Goal: Task Accomplishment & Management: Manage account settings

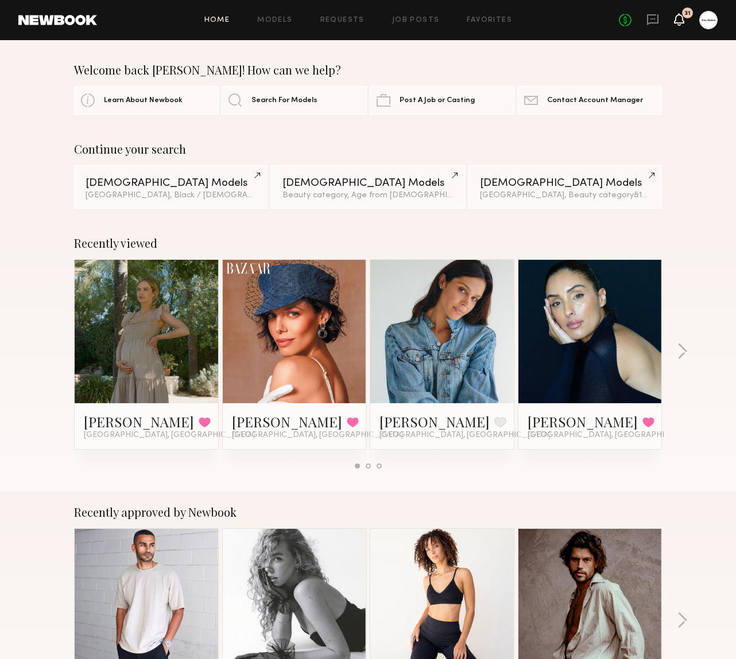
click at [681, 20] on icon at bounding box center [678, 19] width 9 height 8
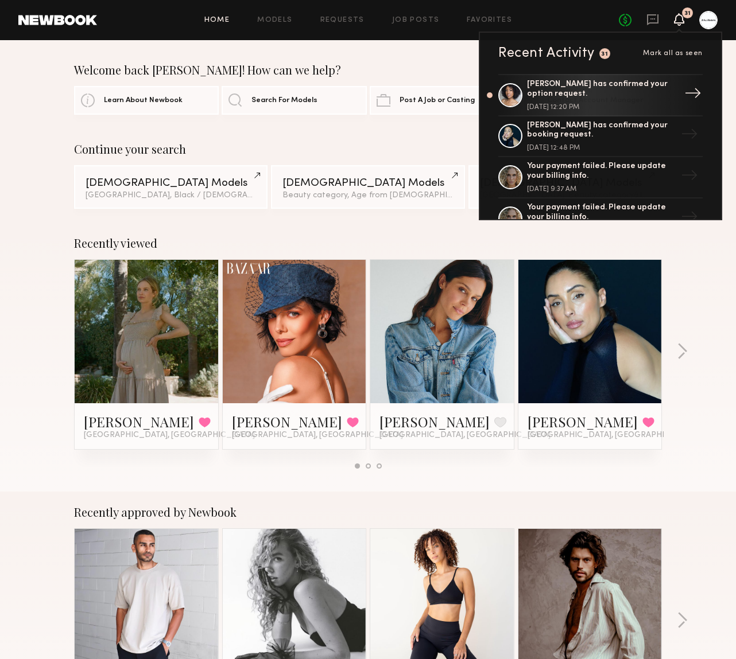
click at [635, 86] on div "Dayo L. has confirmed your option request." at bounding box center [601, 90] width 149 height 20
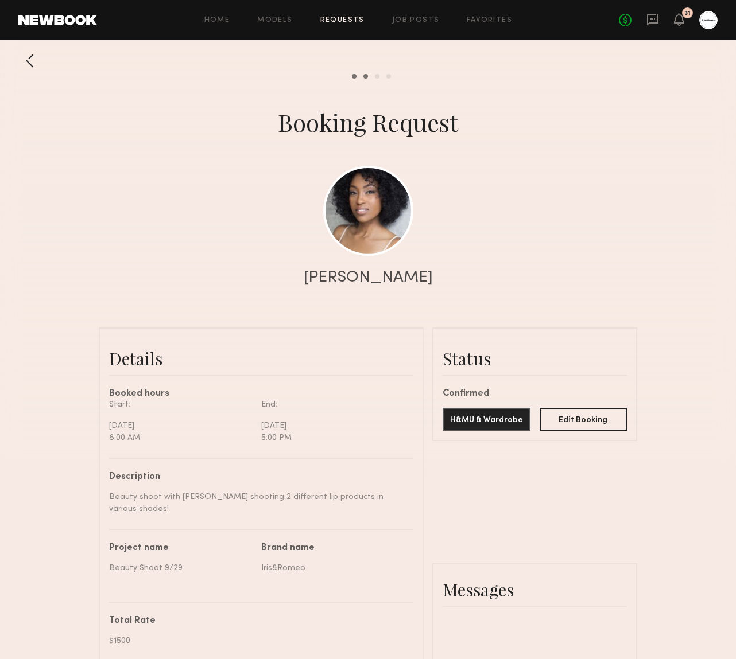
scroll to position [1069, 0]
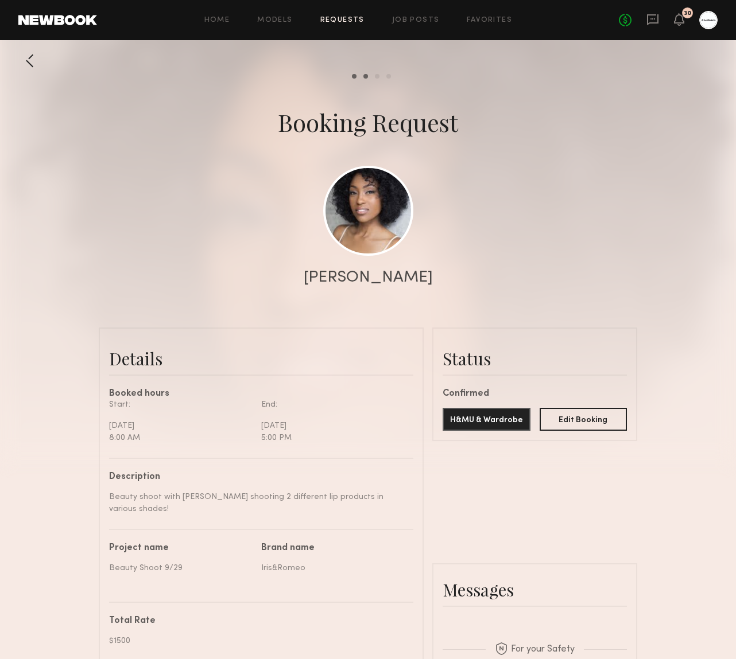
click at [724, 18] on header "Home Models Requests Job Posts Favorites Sign Out No fees up to $5,000 30" at bounding box center [368, 20] width 736 height 40
click at [709, 21] on div at bounding box center [708, 20] width 18 height 18
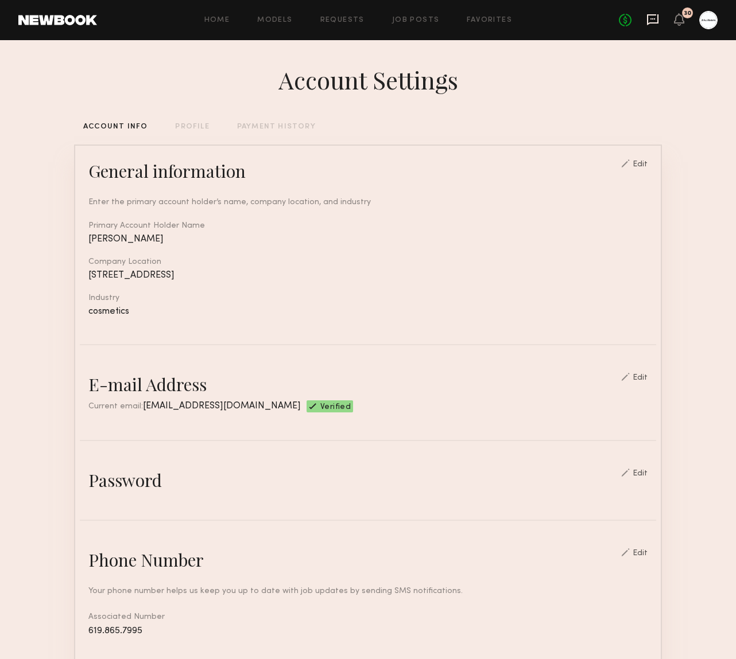
click at [654, 22] on icon at bounding box center [652, 19] width 11 height 11
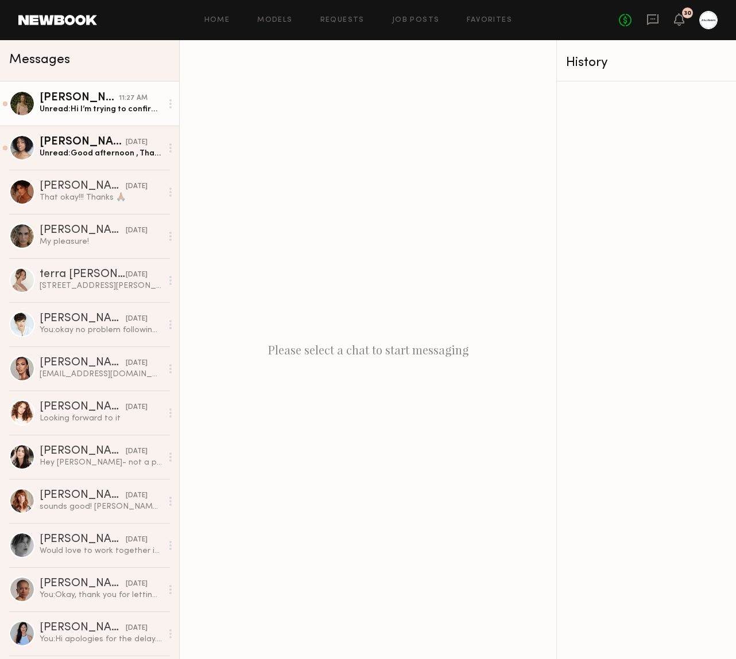
click at [69, 105] on div "Unread: Hi I’m trying to confirm but awaiting some stripe verification before i…" at bounding box center [101, 109] width 122 height 11
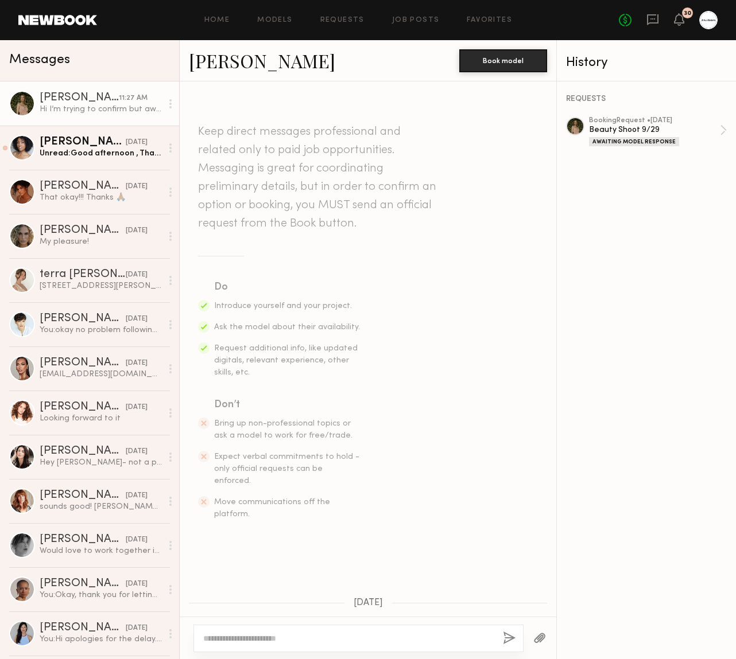
scroll to position [507, 0]
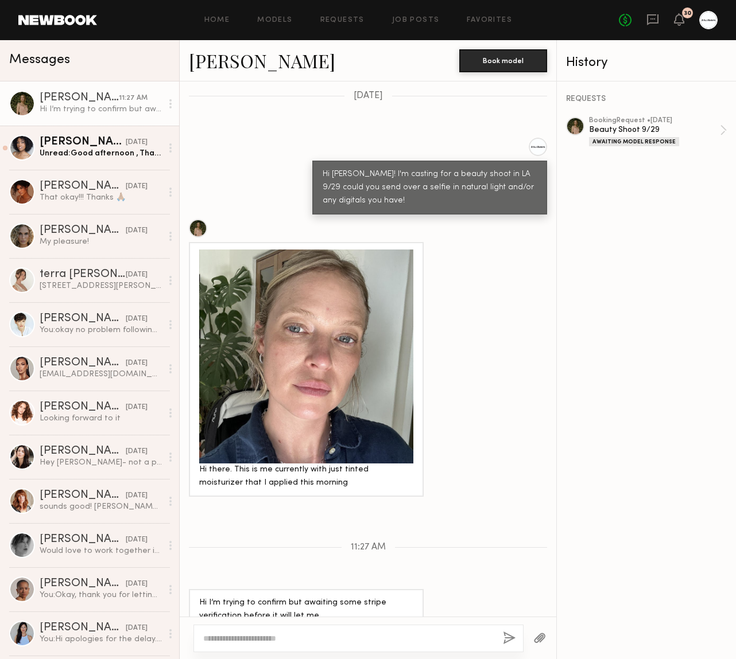
click at [659, 113] on div "REQUESTS booking Request • 09/23/2025 Beauty Shoot 9/29 Awaiting Model Response" at bounding box center [646, 370] width 179 height 578
click at [659, 134] on div "Beauty Shoot 9/29" at bounding box center [654, 130] width 131 height 11
click at [95, 155] on div "Unread: Good afternoon , Thank you for the booking! Since I wear wigs often, I …" at bounding box center [101, 153] width 122 height 11
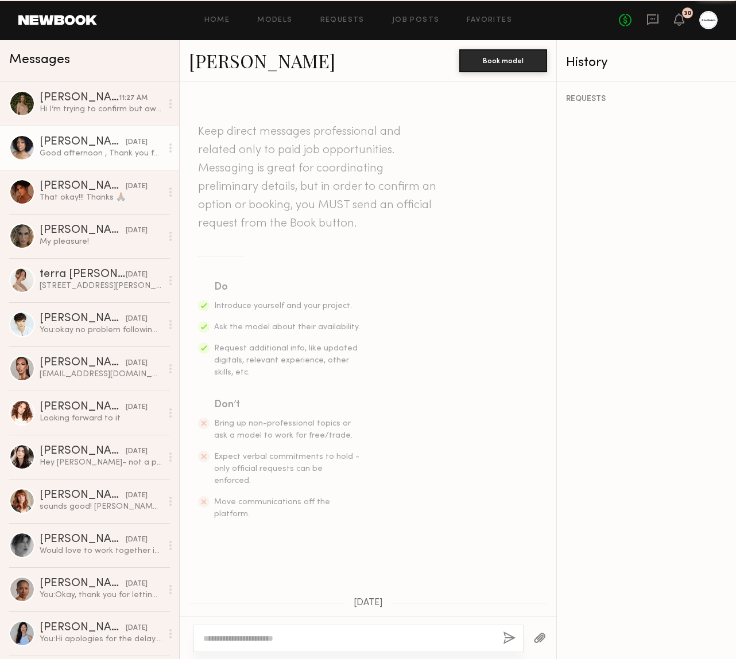
scroll to position [670, 0]
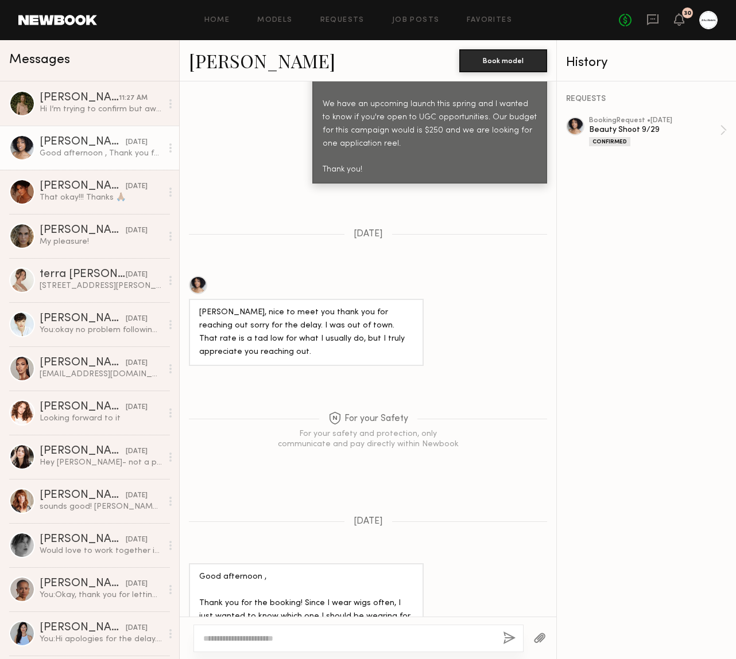
click at [194, 276] on div at bounding box center [198, 285] width 18 height 18
click at [541, 643] on button "button" at bounding box center [539, 639] width 13 height 14
click at [542, 636] on button "button" at bounding box center [539, 639] width 13 height 14
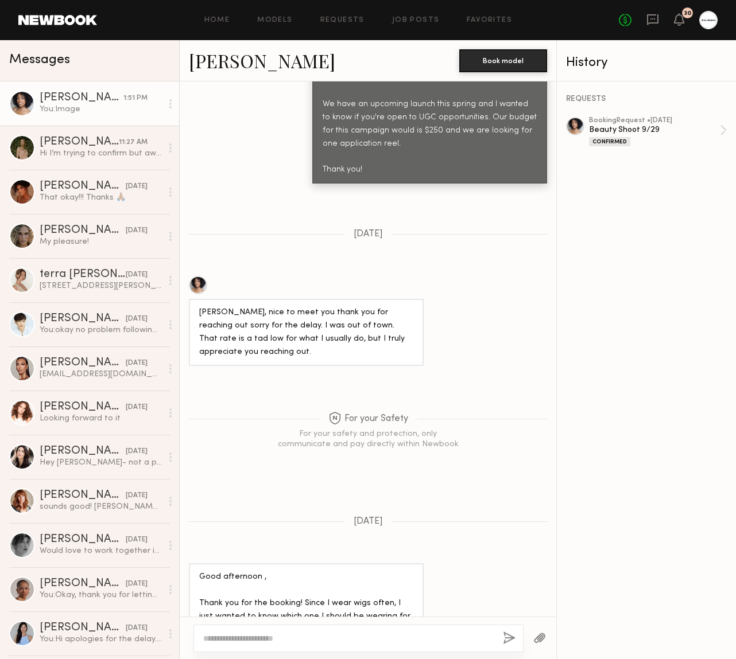
scroll to position [1077, 0]
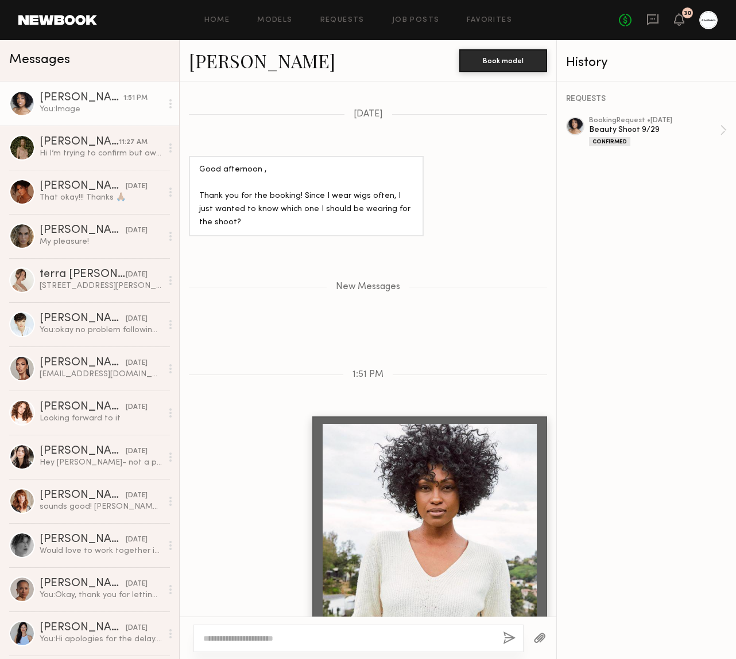
click at [254, 631] on div at bounding box center [358, 639] width 330 height 28
click at [252, 643] on textarea at bounding box center [348, 638] width 290 height 11
type textarea "**********"
click at [511, 639] on button "button" at bounding box center [509, 639] width 13 height 14
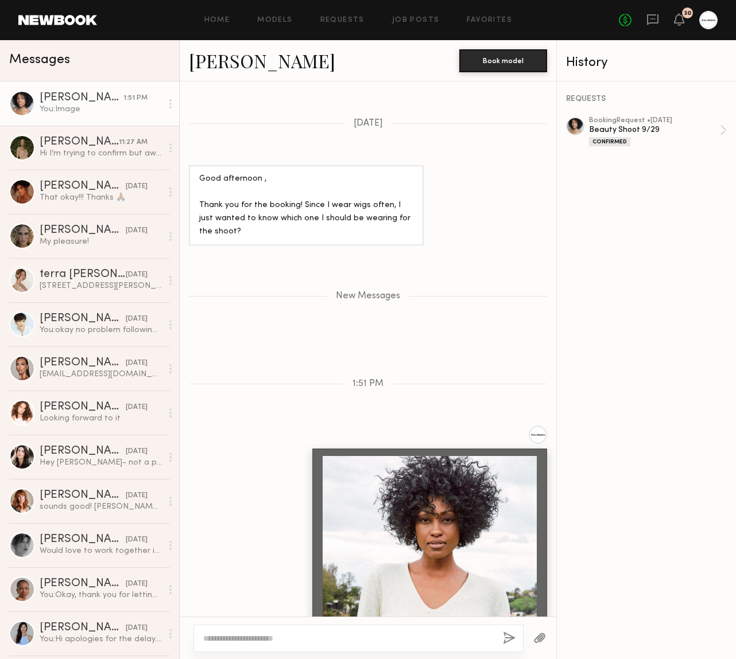
scroll to position [1054, 0]
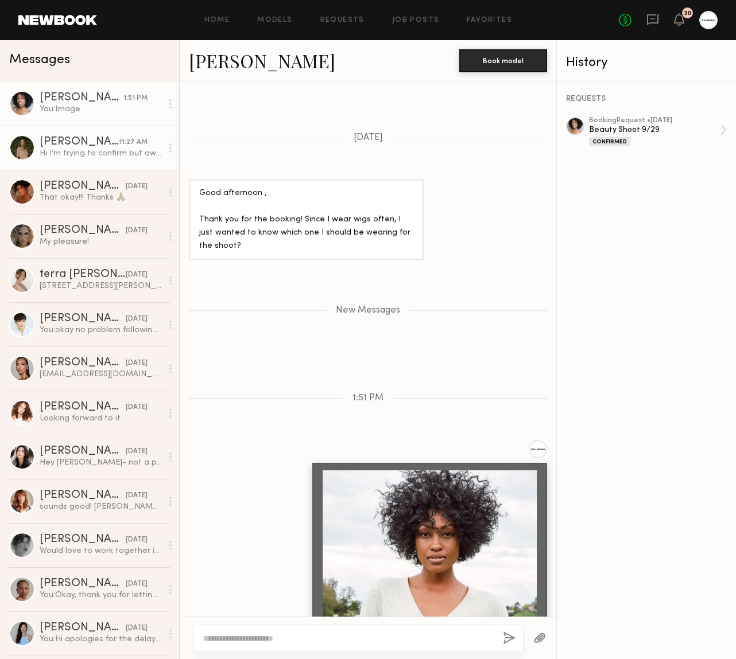
click at [69, 163] on link "Ceara M. 11:27 AM Hi I’m trying to confirm but awaiting some stripe verificatio…" at bounding box center [89, 148] width 179 height 44
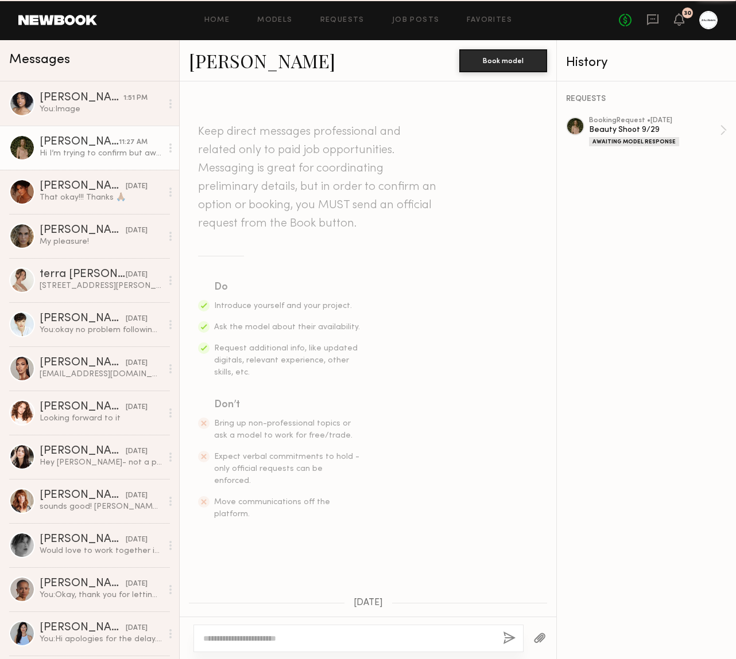
scroll to position [507, 0]
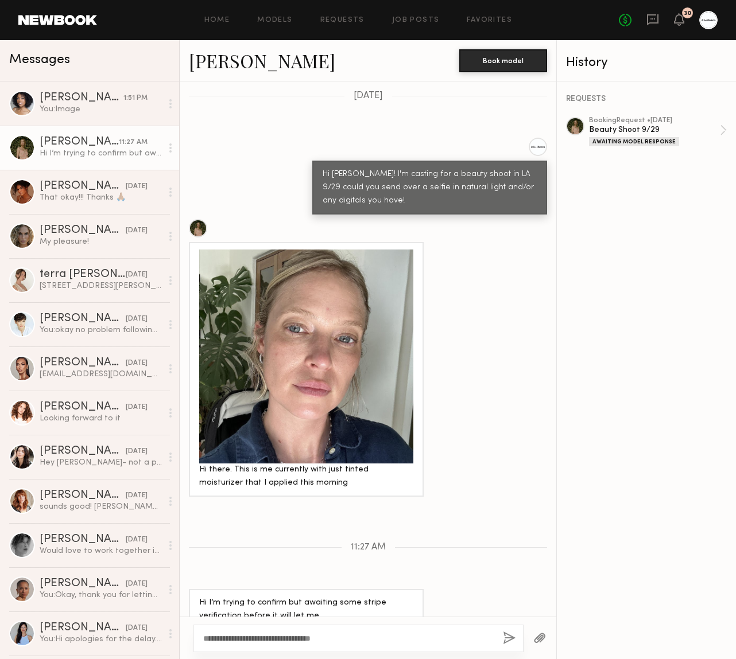
type textarea "**********"
click at [504, 638] on button "button" at bounding box center [509, 639] width 13 height 14
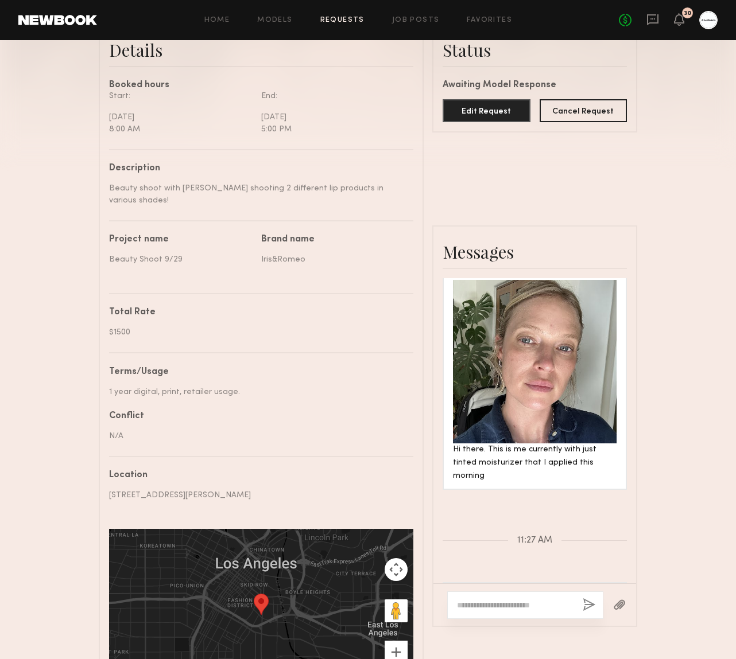
scroll to position [416, 0]
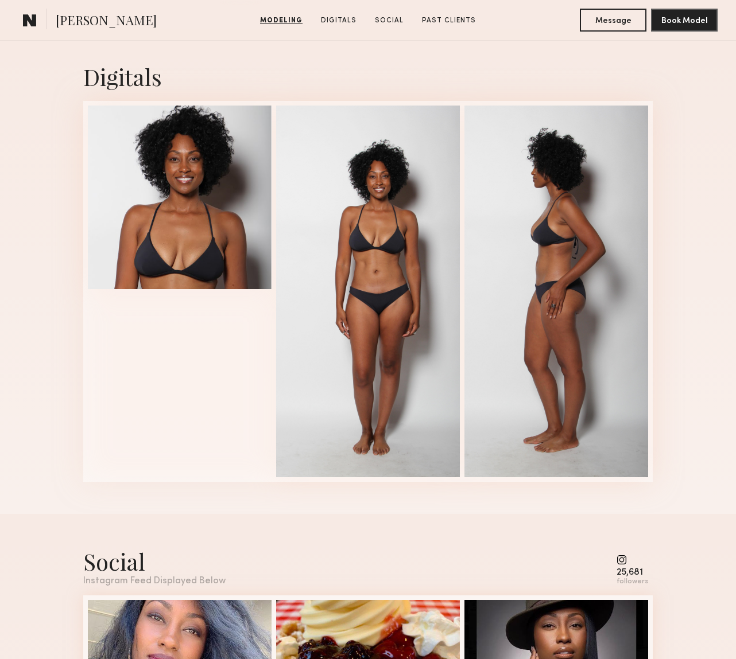
scroll to position [1147, 0]
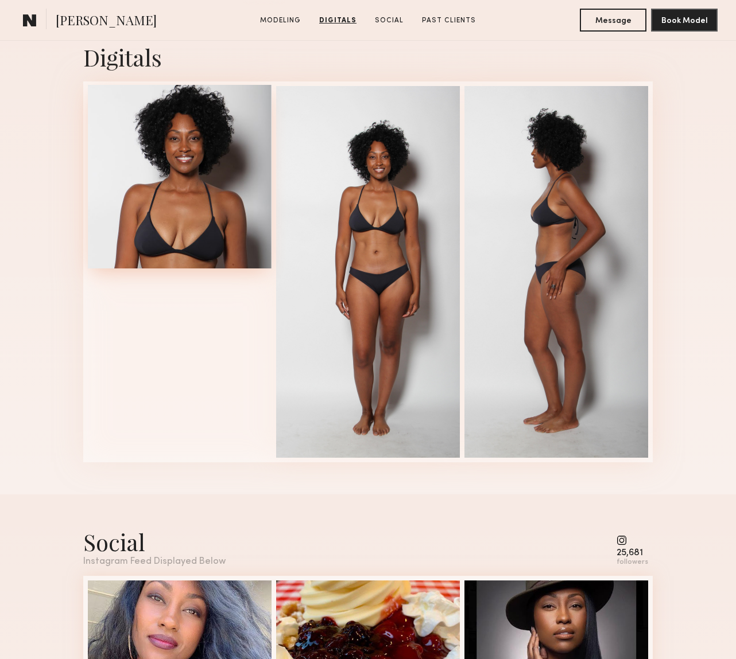
click at [151, 165] on div at bounding box center [180, 177] width 184 height 184
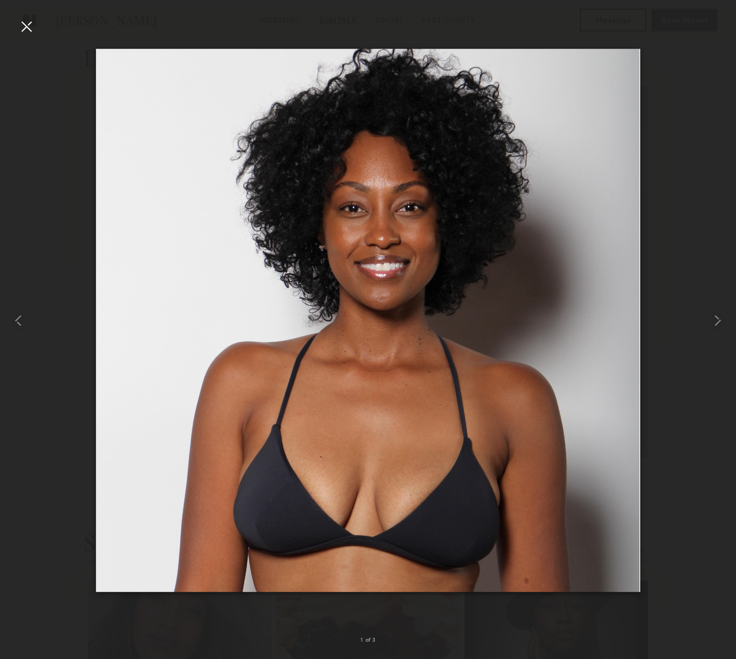
click at [645, 281] on div at bounding box center [368, 320] width 736 height 604
click at [32, 21] on div at bounding box center [26, 26] width 18 height 18
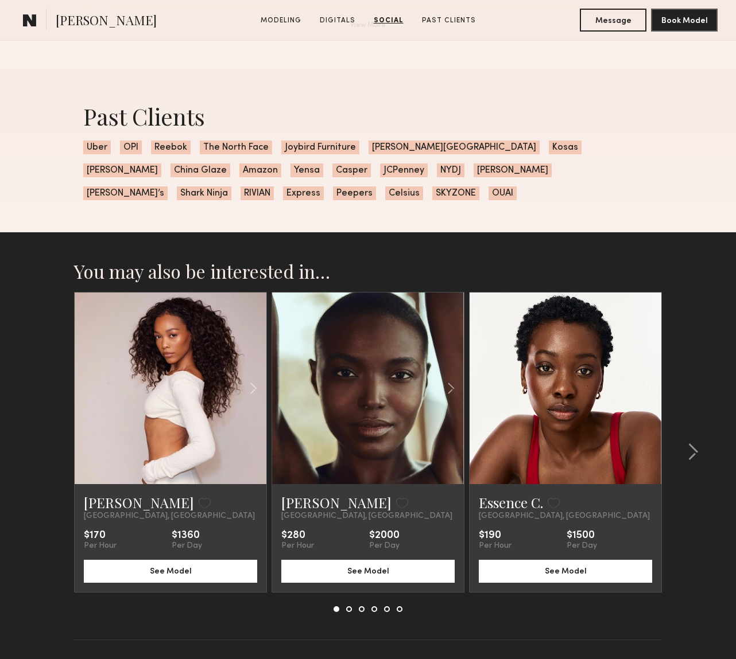
scroll to position [2100, 0]
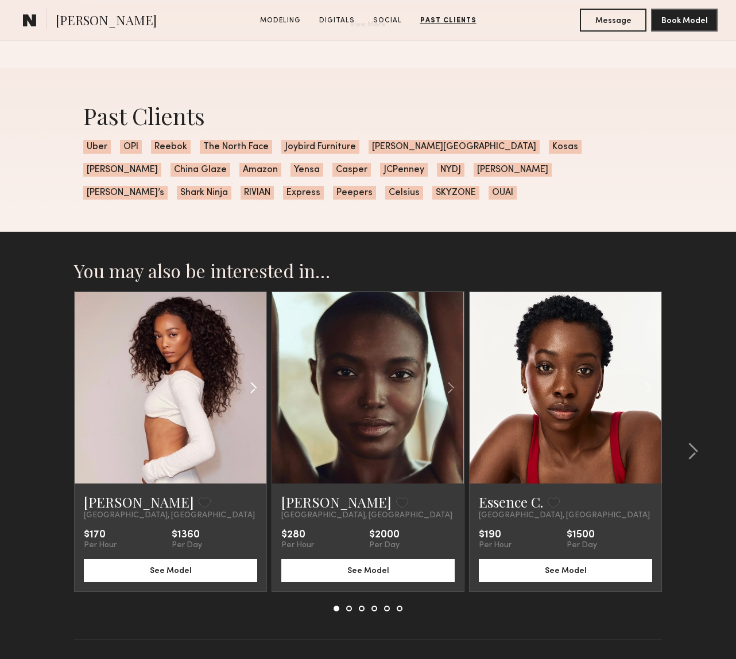
click at [254, 389] on common-icon at bounding box center [253, 388] width 17 height 22
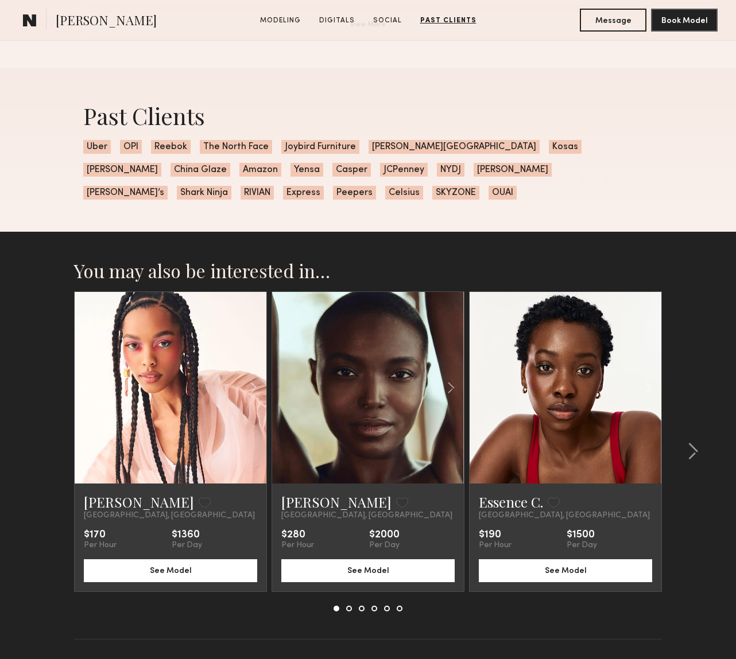
click at [384, 382] on link at bounding box center [367, 388] width 65 height 192
click at [558, 398] on link at bounding box center [565, 388] width 65 height 192
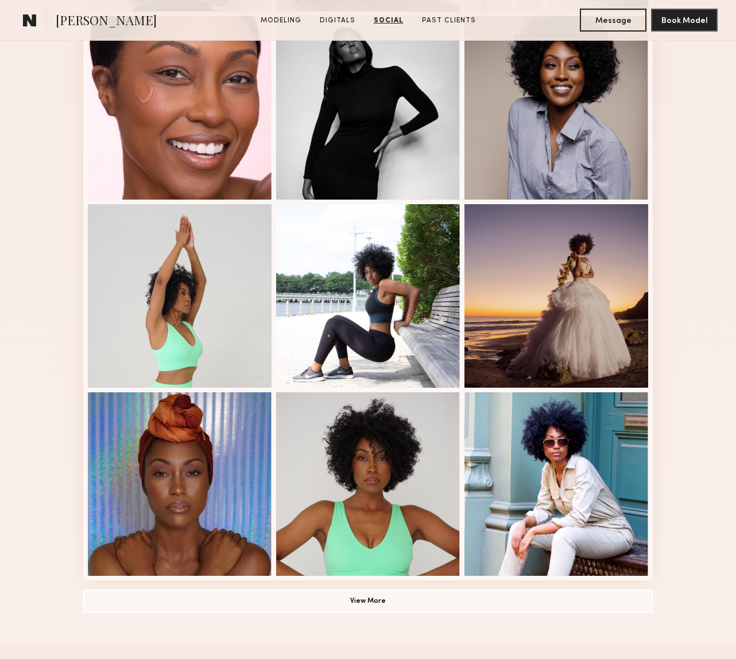
scroll to position [0, 0]
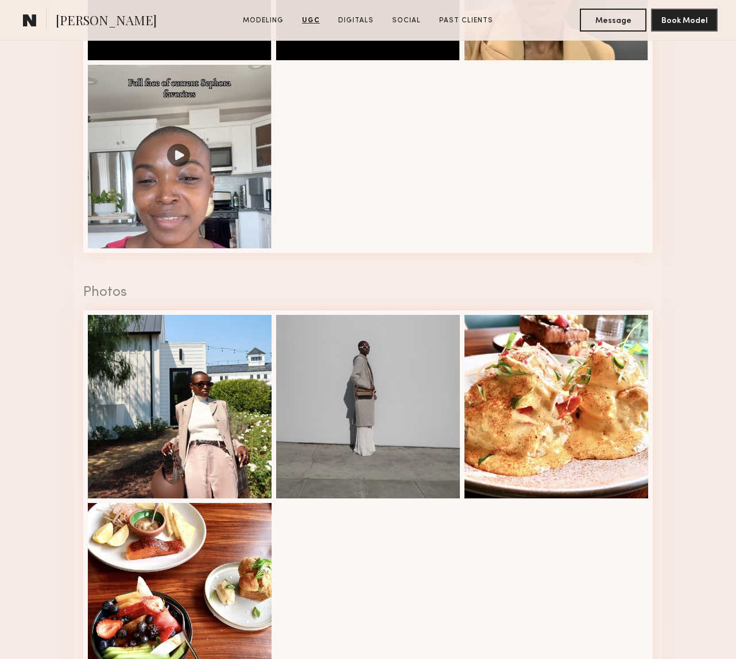
scroll to position [1792, 0]
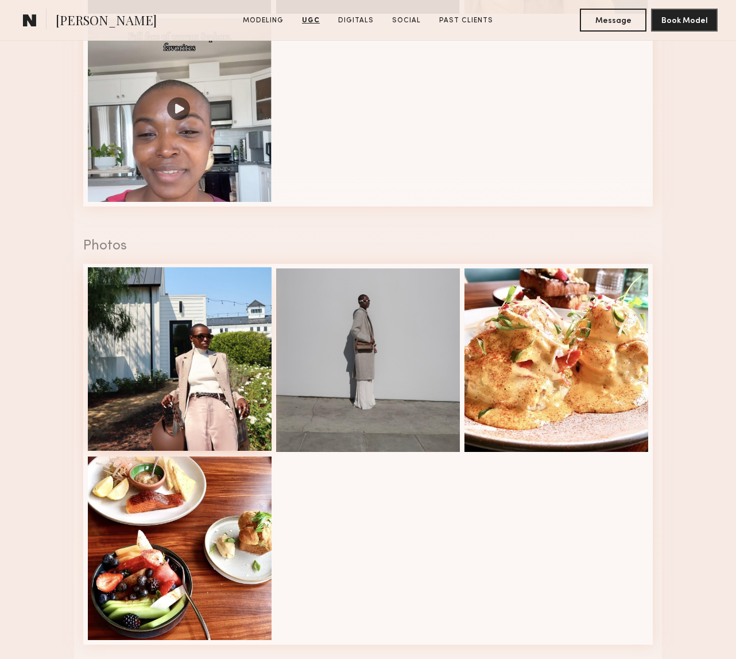
click at [176, 383] on div at bounding box center [180, 359] width 184 height 184
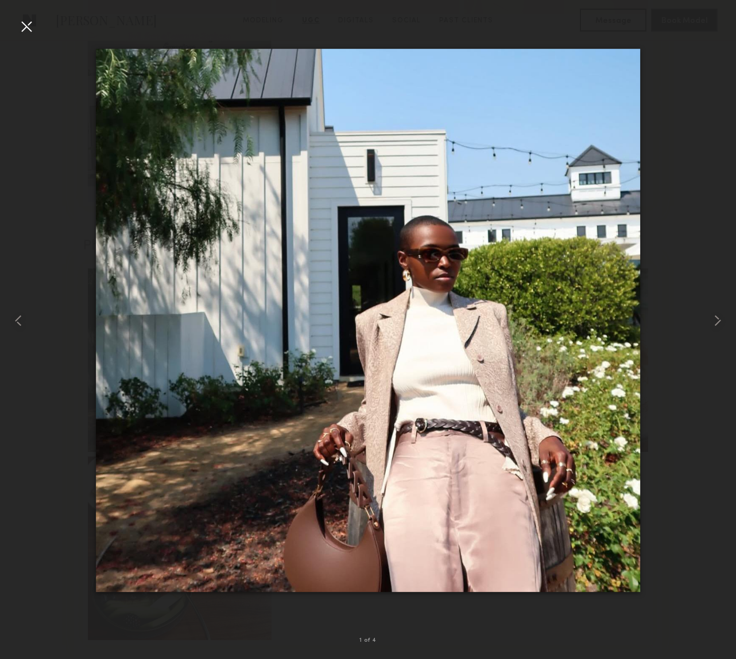
click at [692, 325] on div at bounding box center [368, 320] width 736 height 604
click at [718, 315] on common-icon at bounding box center [717, 321] width 18 height 18
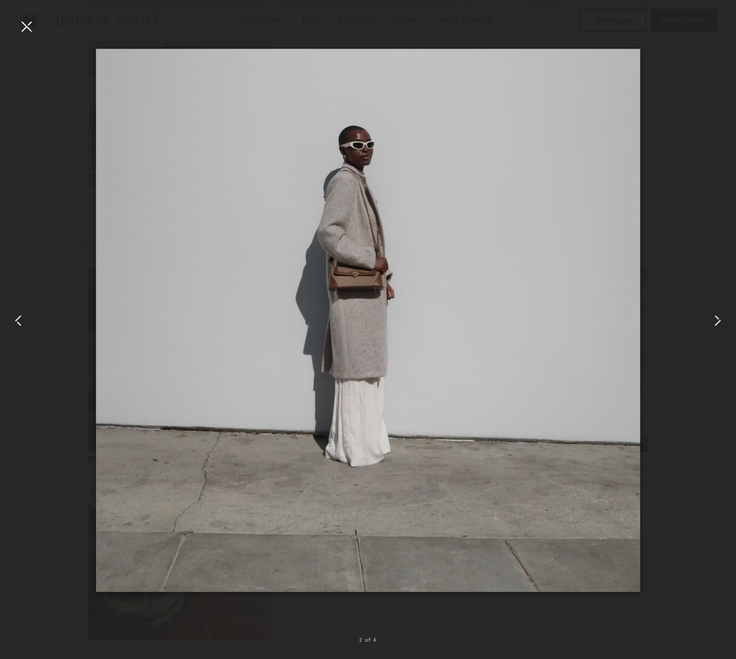
click at [718, 315] on common-icon at bounding box center [717, 321] width 18 height 18
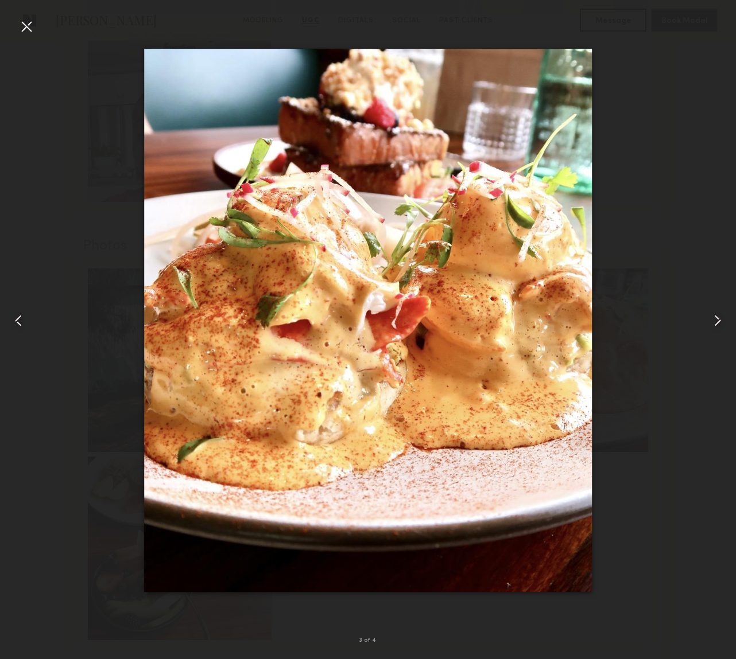
click at [718, 315] on common-icon at bounding box center [717, 321] width 18 height 18
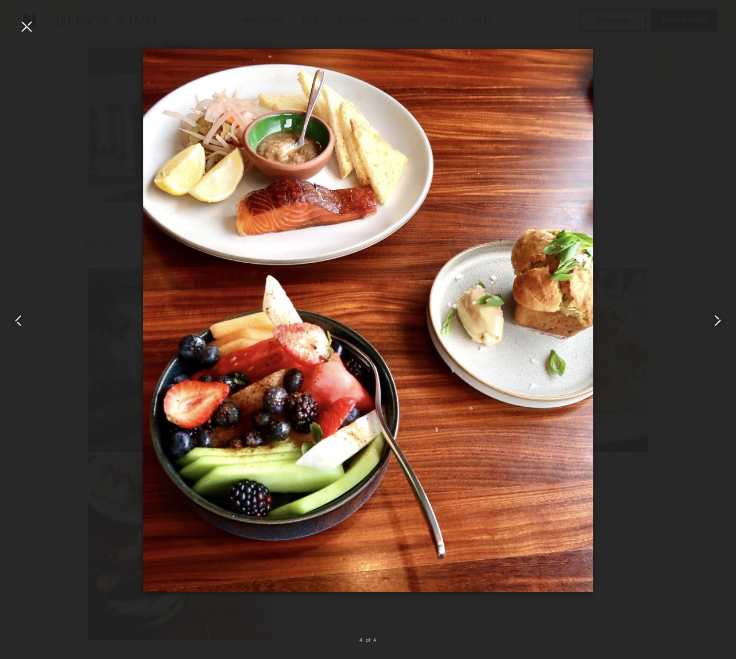
click at [718, 315] on common-icon at bounding box center [717, 321] width 18 height 18
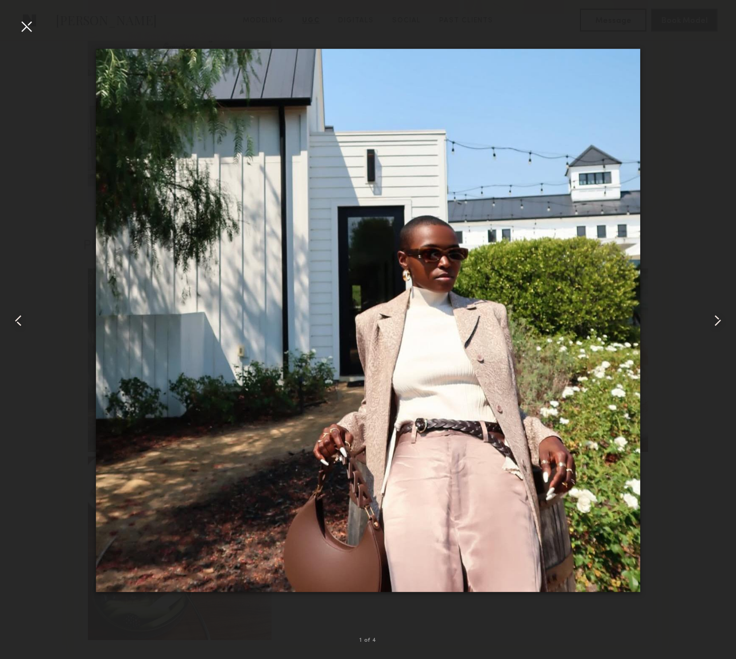
click at [12, 20] on div at bounding box center [14, 320] width 29 height 604
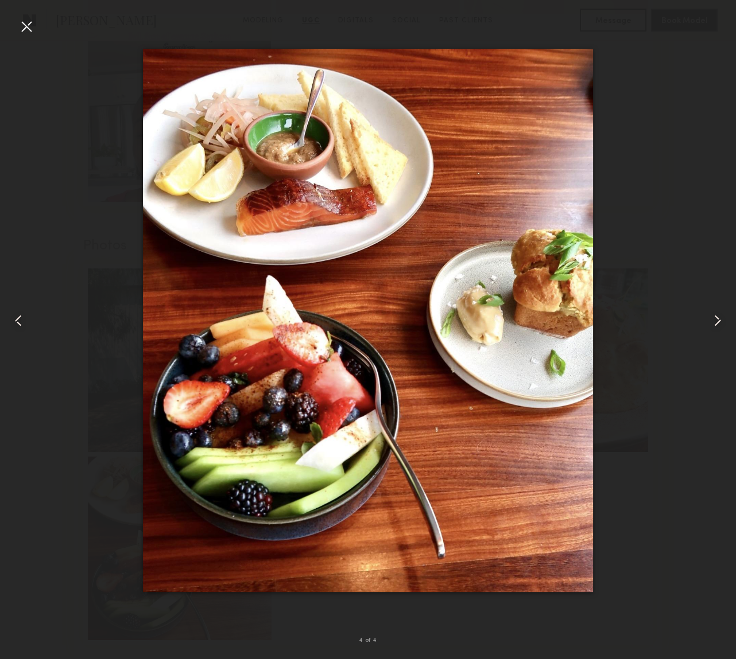
click at [26, 29] on div at bounding box center [26, 26] width 18 height 18
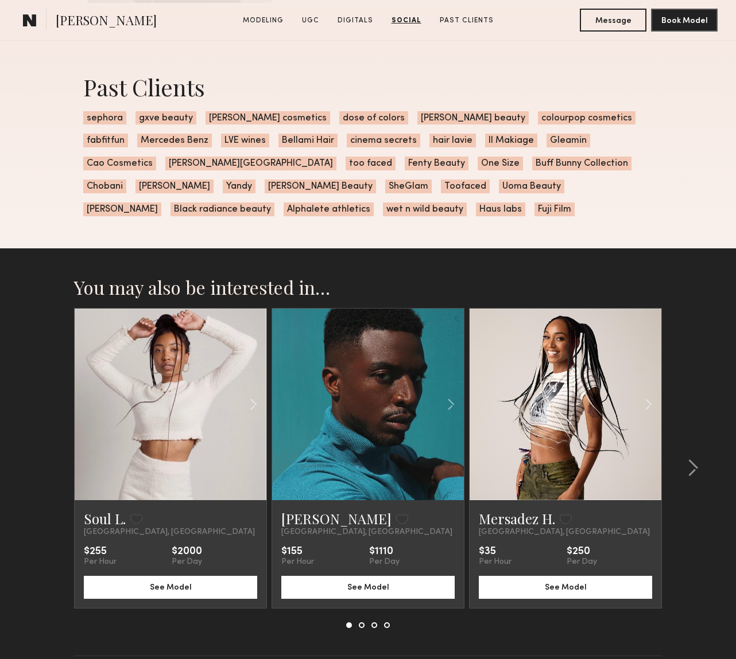
scroll to position [3271, 0]
